Goal: Book appointment/travel/reservation

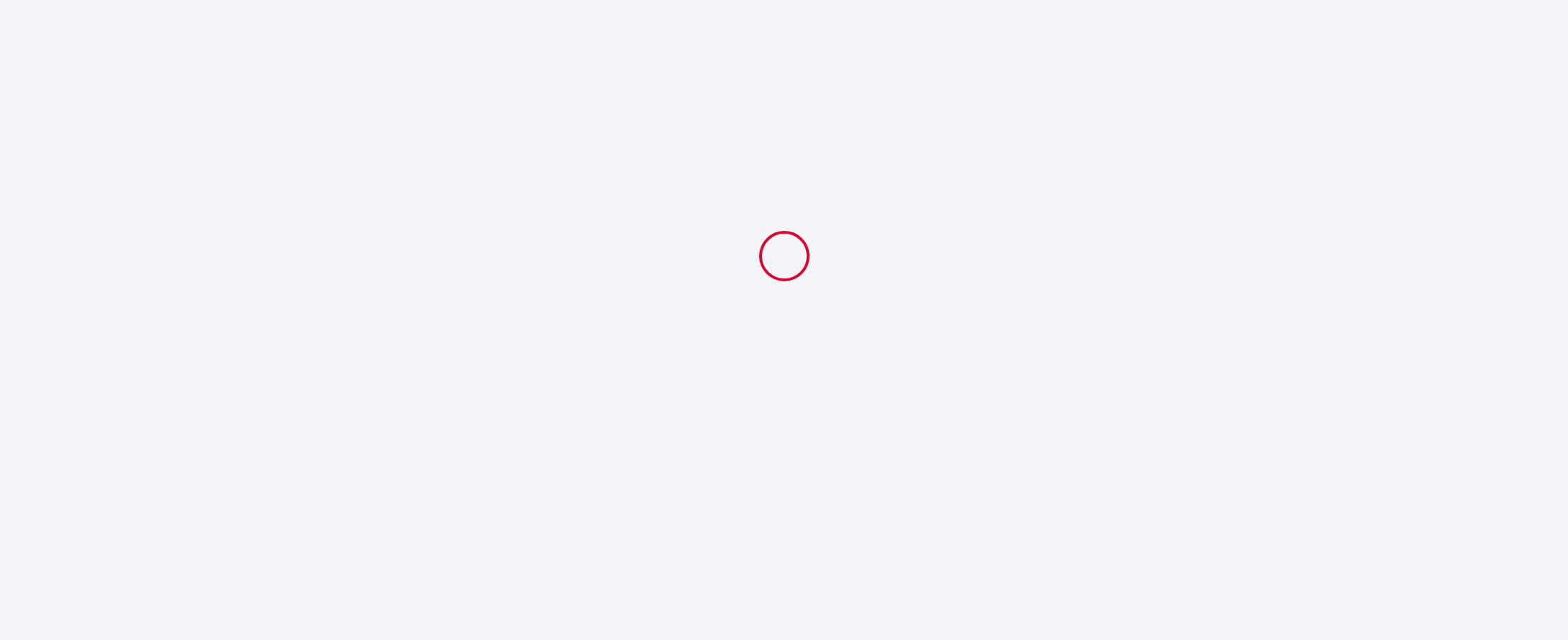
select select
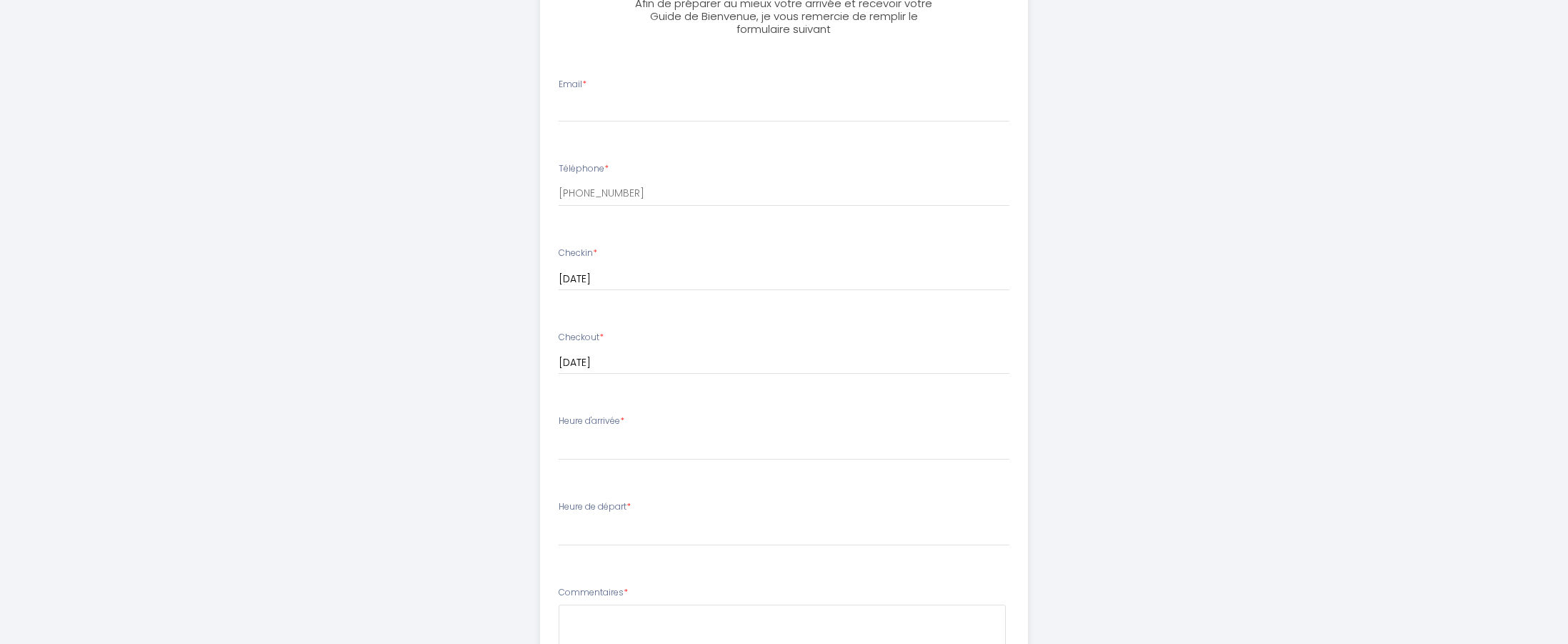
scroll to position [429, 0]
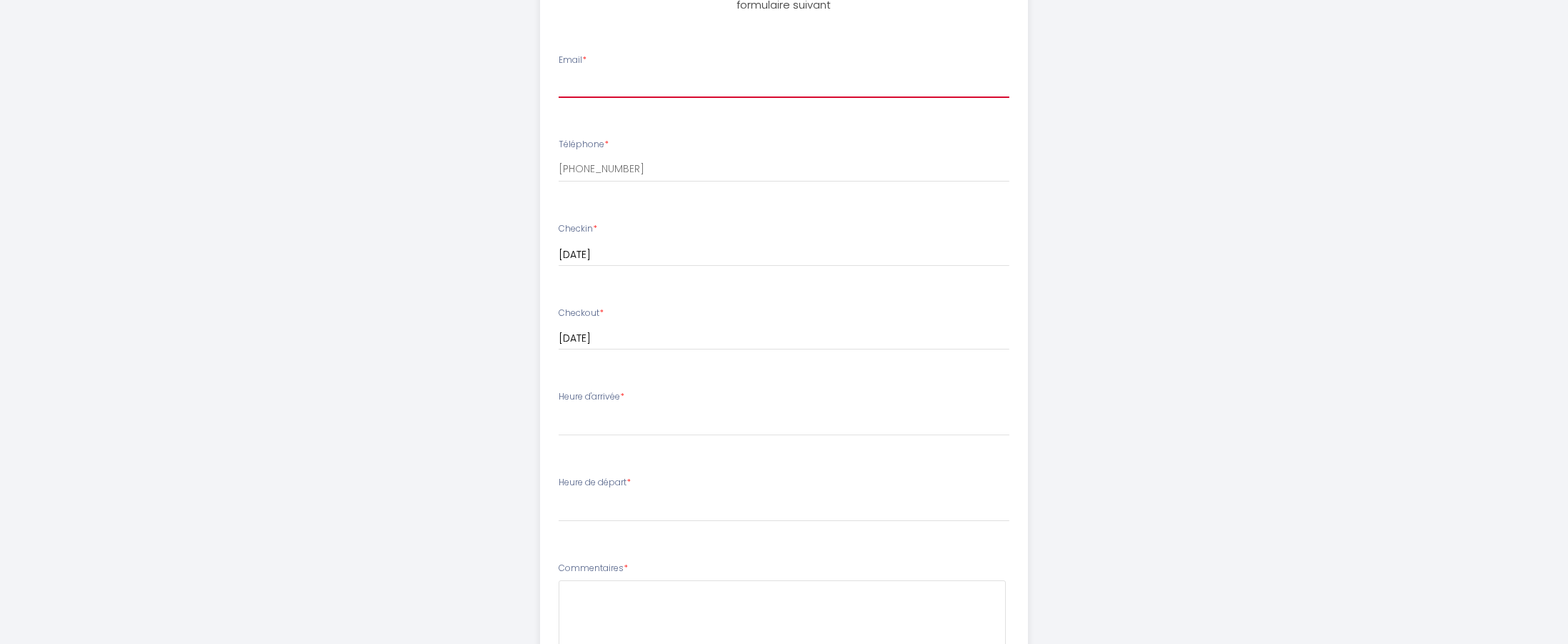
click at [775, 81] on input "Email *" at bounding box center [784, 85] width 451 height 26
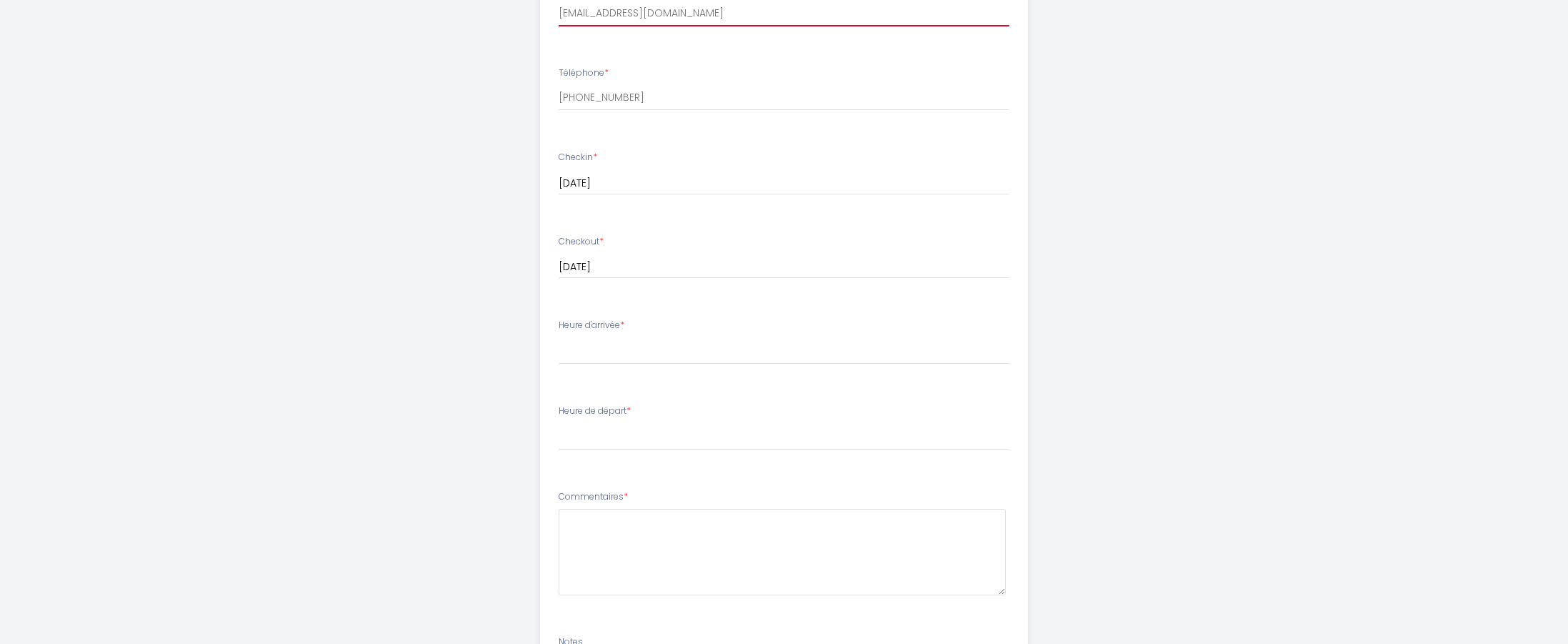
type input "[EMAIL_ADDRESS][DOMAIN_NAME]"
click at [793, 340] on select "16:00 16:30 17:00 17:30 18:00" at bounding box center [784, 351] width 451 height 27
select select "16:00"
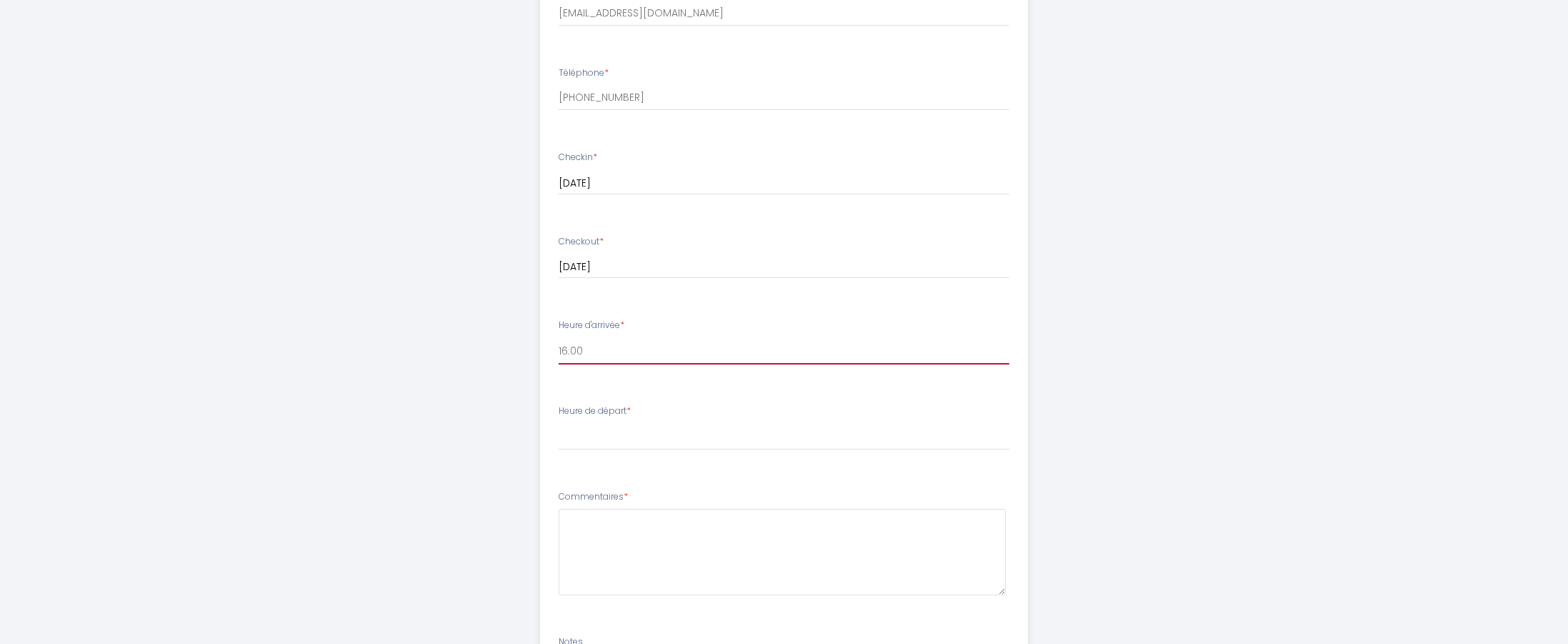
click at [558, 337] on select "16:00 16:30 17:00 17:30 18:00" at bounding box center [784, 351] width 451 height 27
click at [792, 337] on select "16:00 16:30 17:00 17:30 18:00" at bounding box center [784, 351] width 451 height 27
click at [770, 423] on select "00:00 00:30 01:00 01:30 02:00 02:30 03:00 03:30 04:00 04:30 05:00 05:30 06:00 0…" at bounding box center [784, 437] width 451 height 27
select select "10:00"
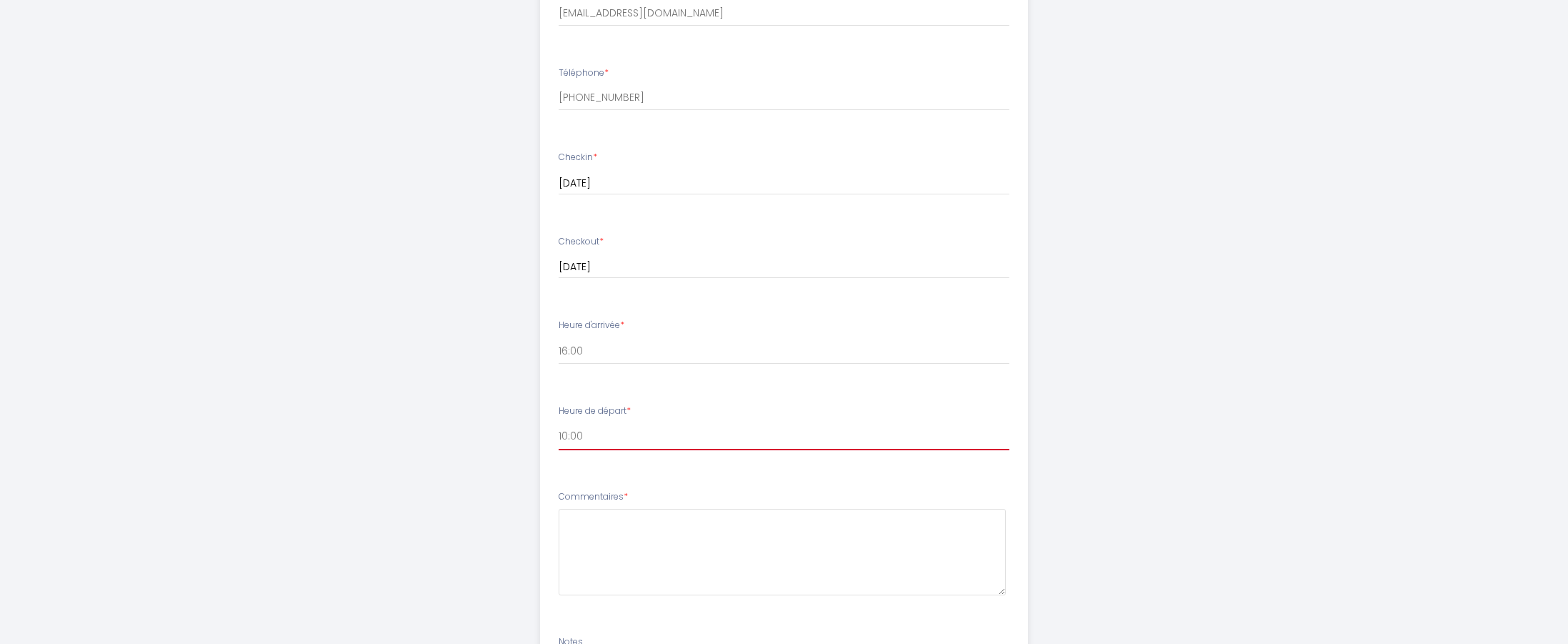
click at [558, 423] on select "00:00 00:30 01:00 01:30 02:00 02:30 03:00 03:30 04:00 04:30 05:00 05:30 06:00 0…" at bounding box center [784, 437] width 451 height 27
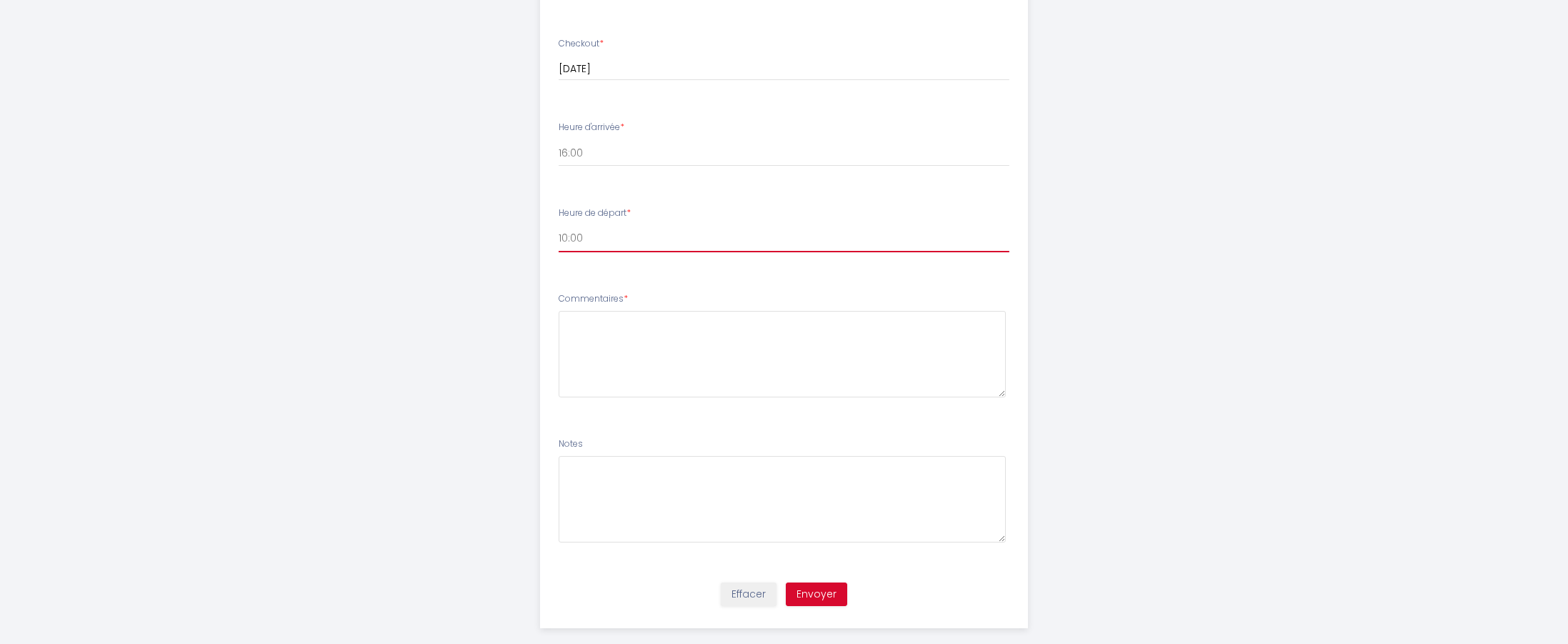
scroll to position [714, 0]
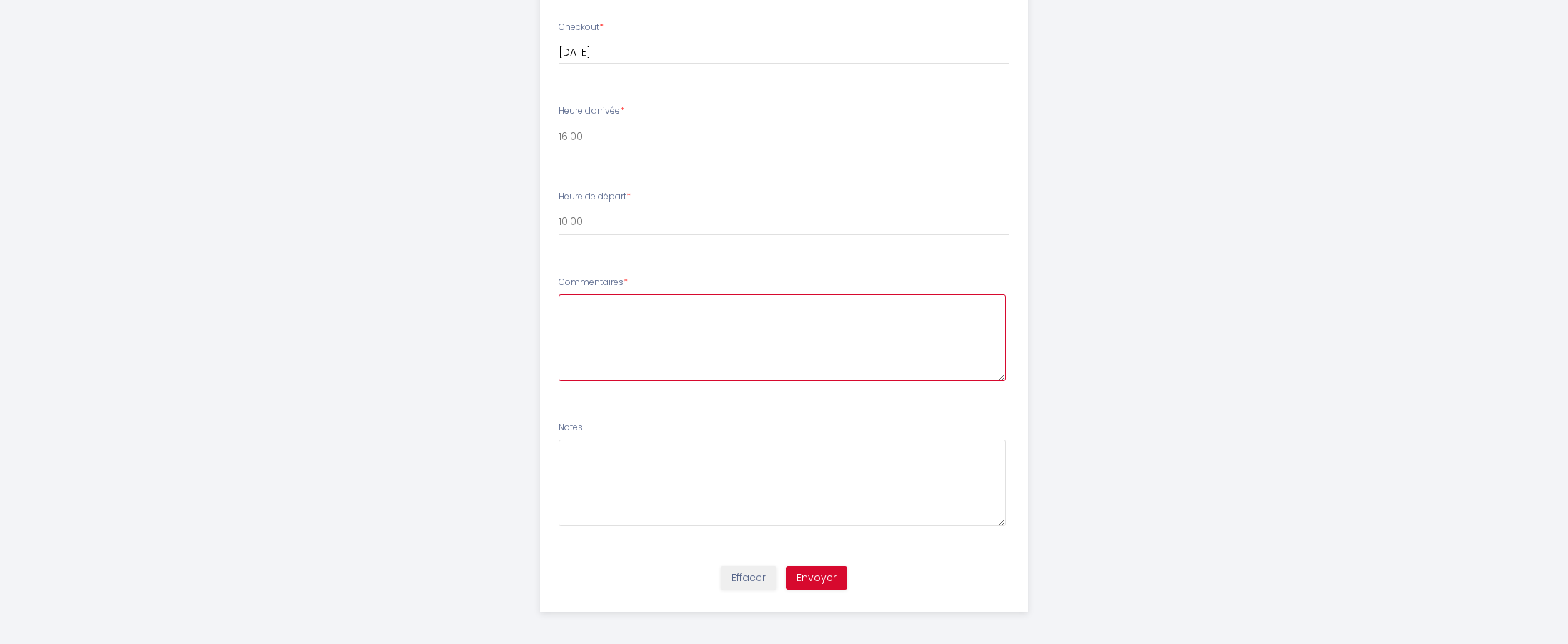
click at [843, 338] on textarea at bounding box center [782, 337] width 447 height 87
type textarea "Bonjour, serait-il possible d'arriver à 15h ? Ou plus tôt ?"
click at [826, 569] on button "Envoyer" at bounding box center [817, 574] width 62 height 24
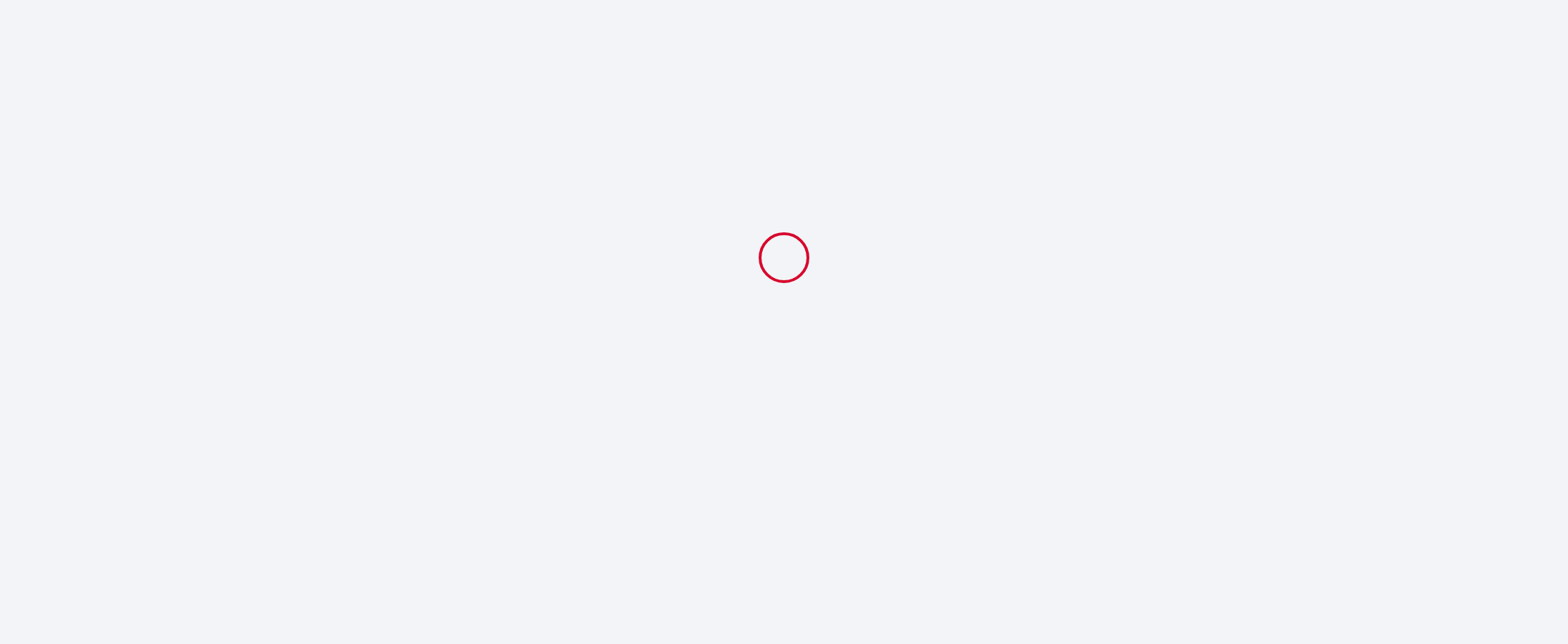
select select "10:00"
